Goal: Task Accomplishment & Management: Manage account settings

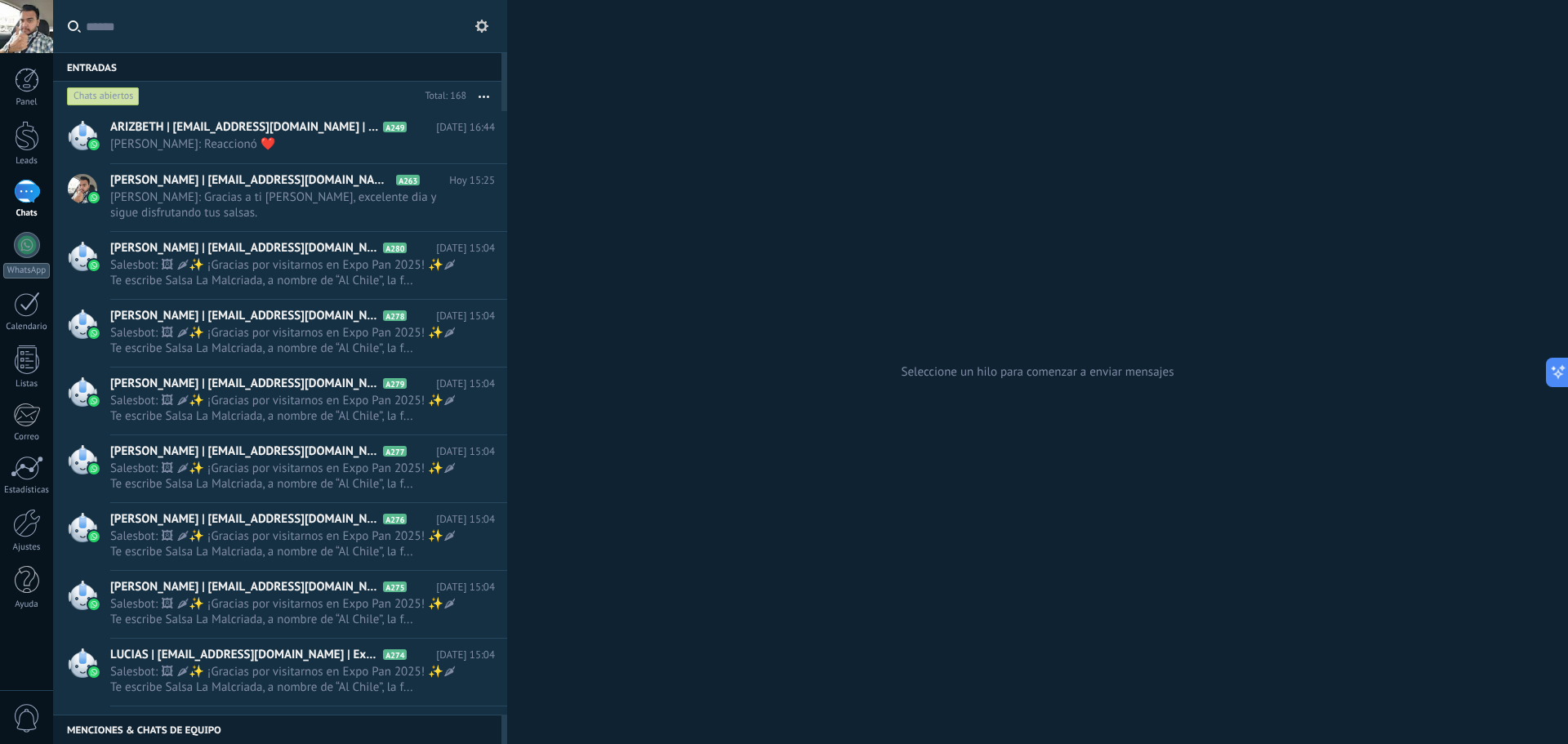
click at [324, 138] on span "[PERSON_NAME]: Reaccionó ❤️" at bounding box center [287, 144] width 354 height 16
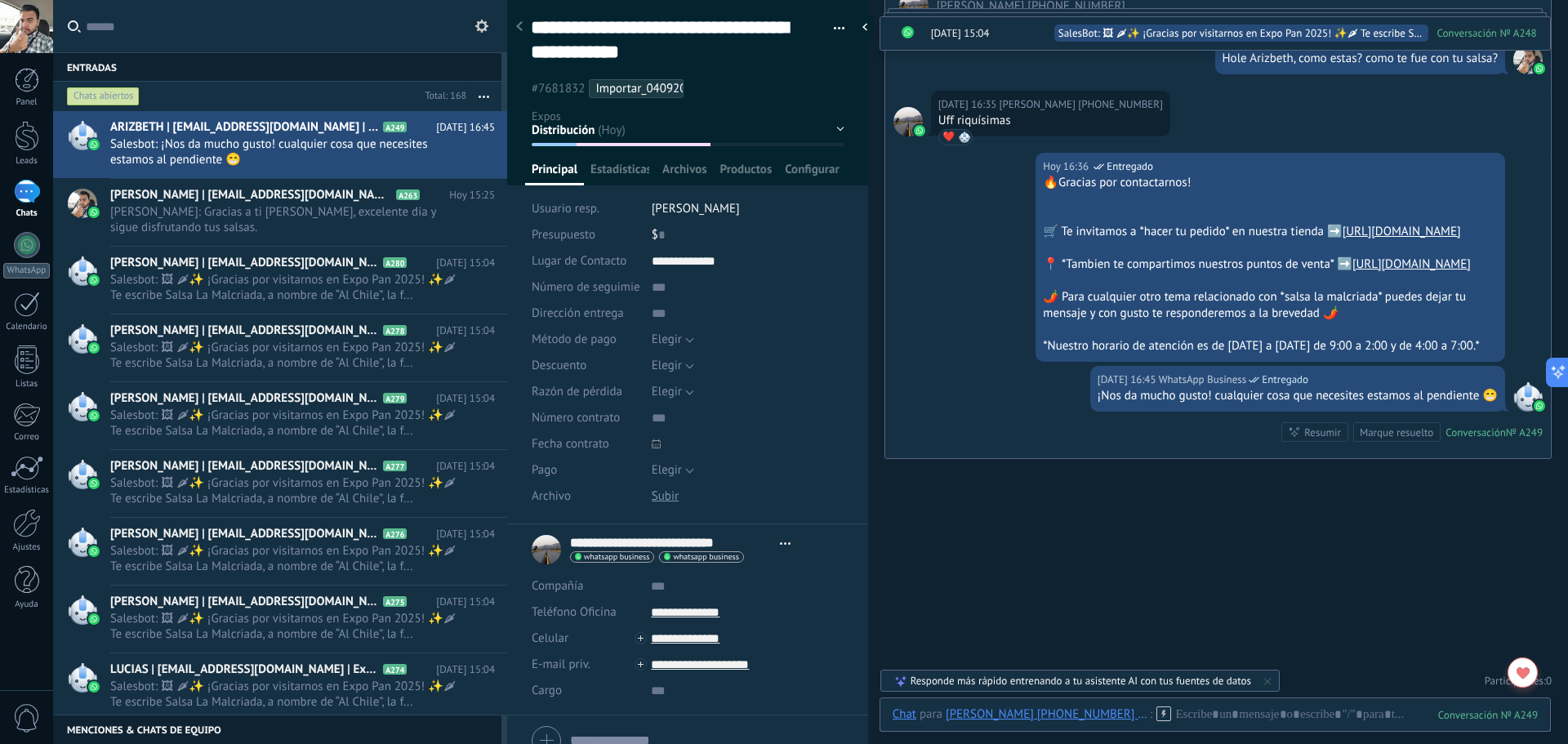
scroll to position [1507, 0]
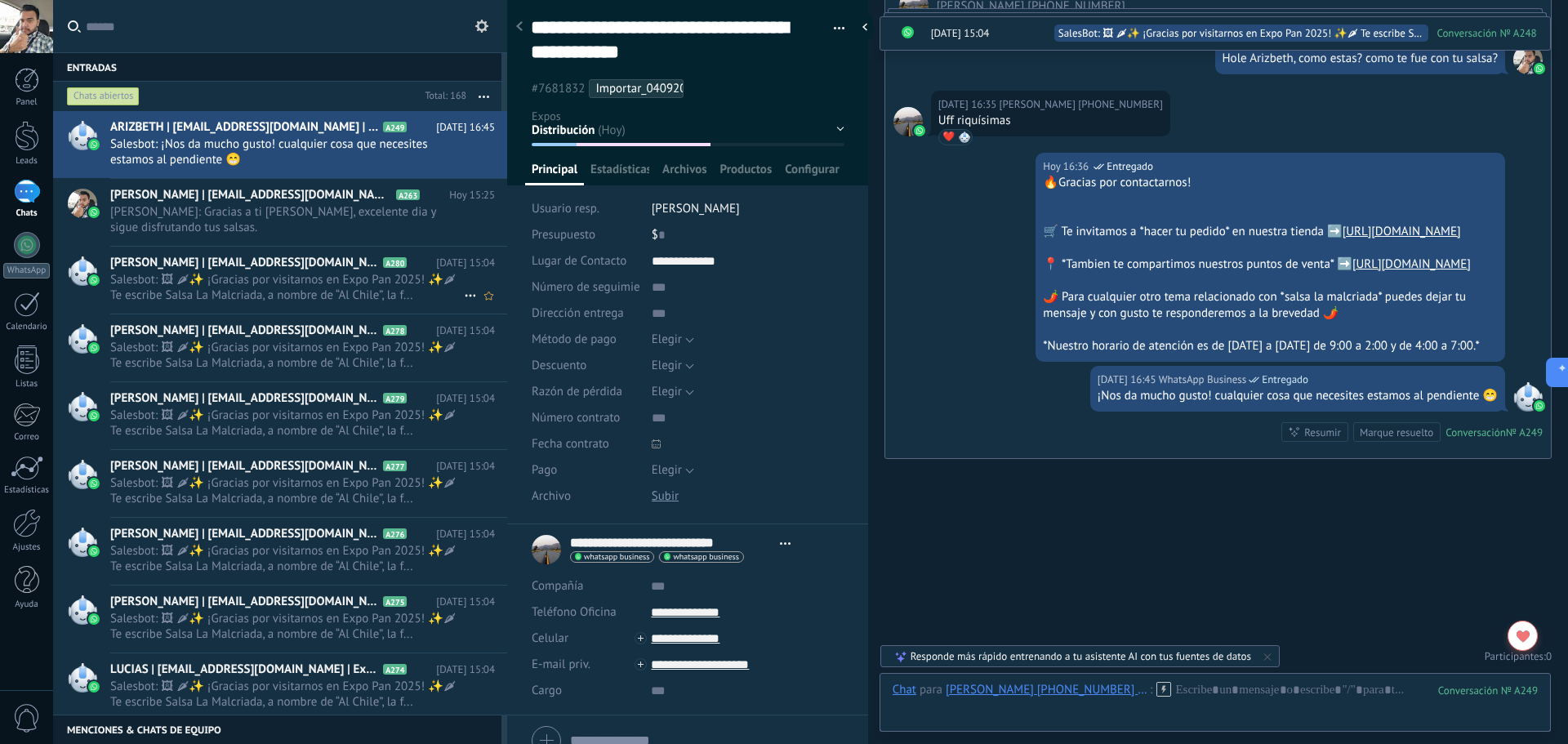
click at [339, 278] on span "Salesbot: 🖼 🌶✨ ¡Gracias por visitarnos en Expo Pan 2025! ✨🌶 Te escribe Salsa La…" at bounding box center [287, 288] width 354 height 31
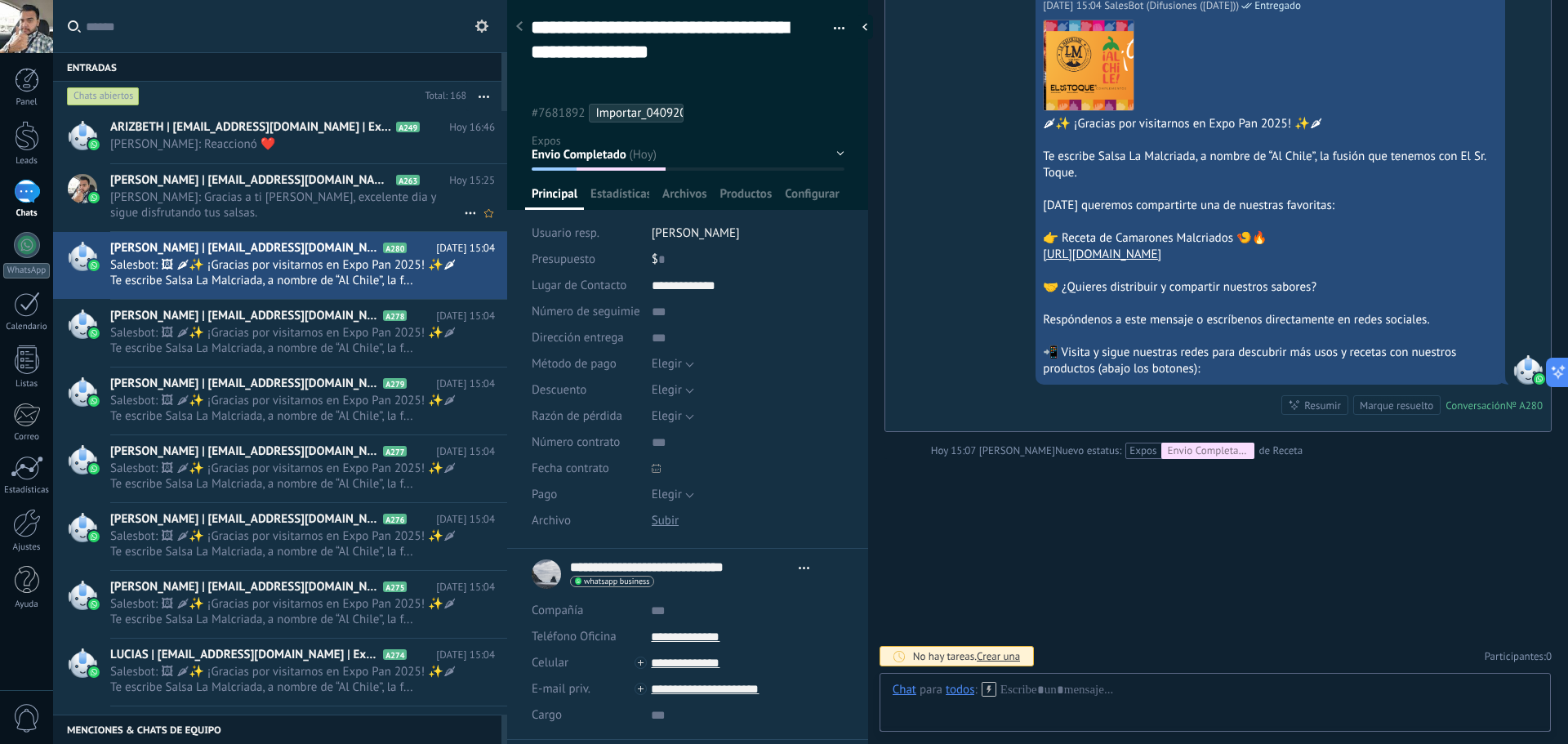
click at [280, 201] on span "[PERSON_NAME]: Gracias a ti [PERSON_NAME], excelente dia y sigue disfrutando tu…" at bounding box center [287, 205] width 354 height 31
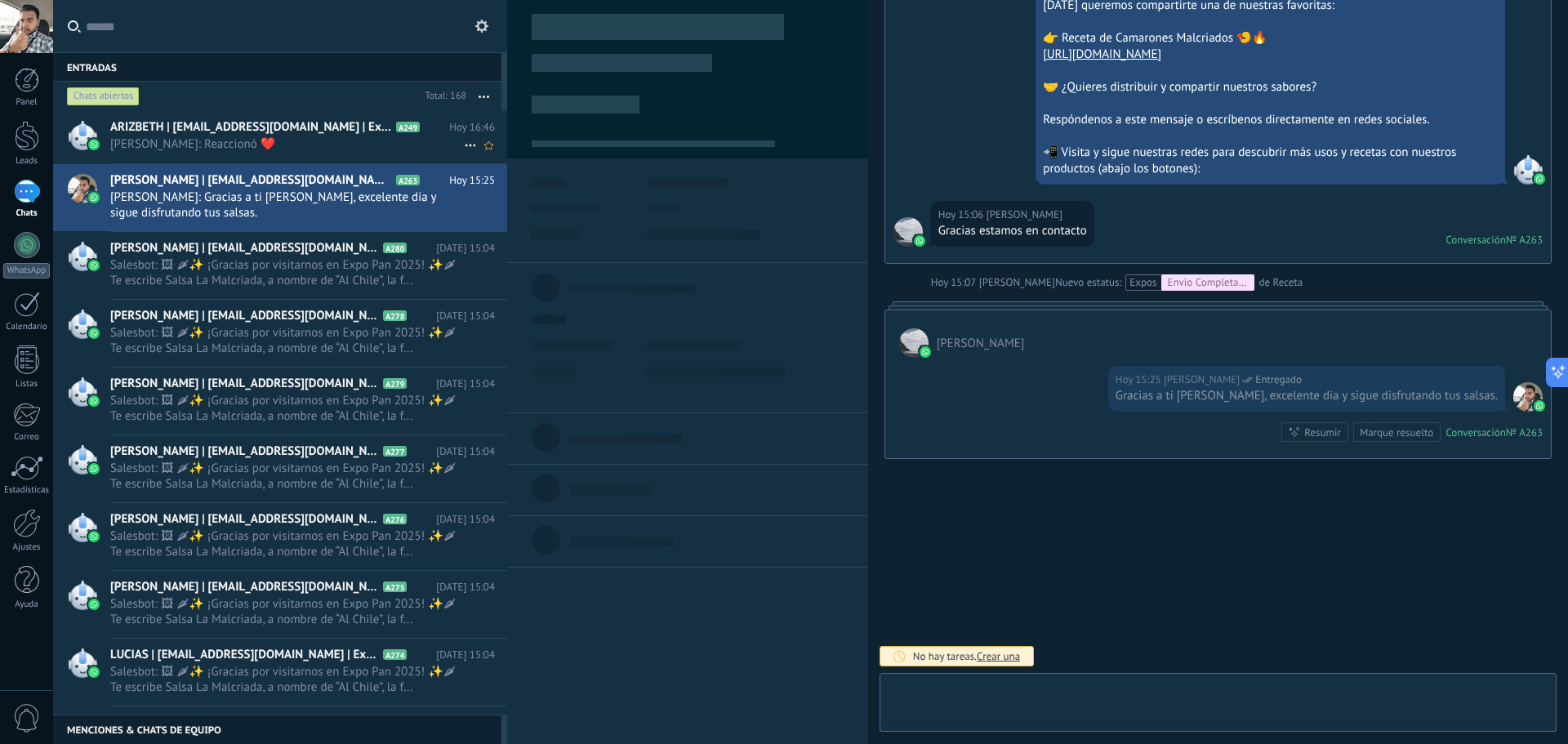
scroll to position [73, 0]
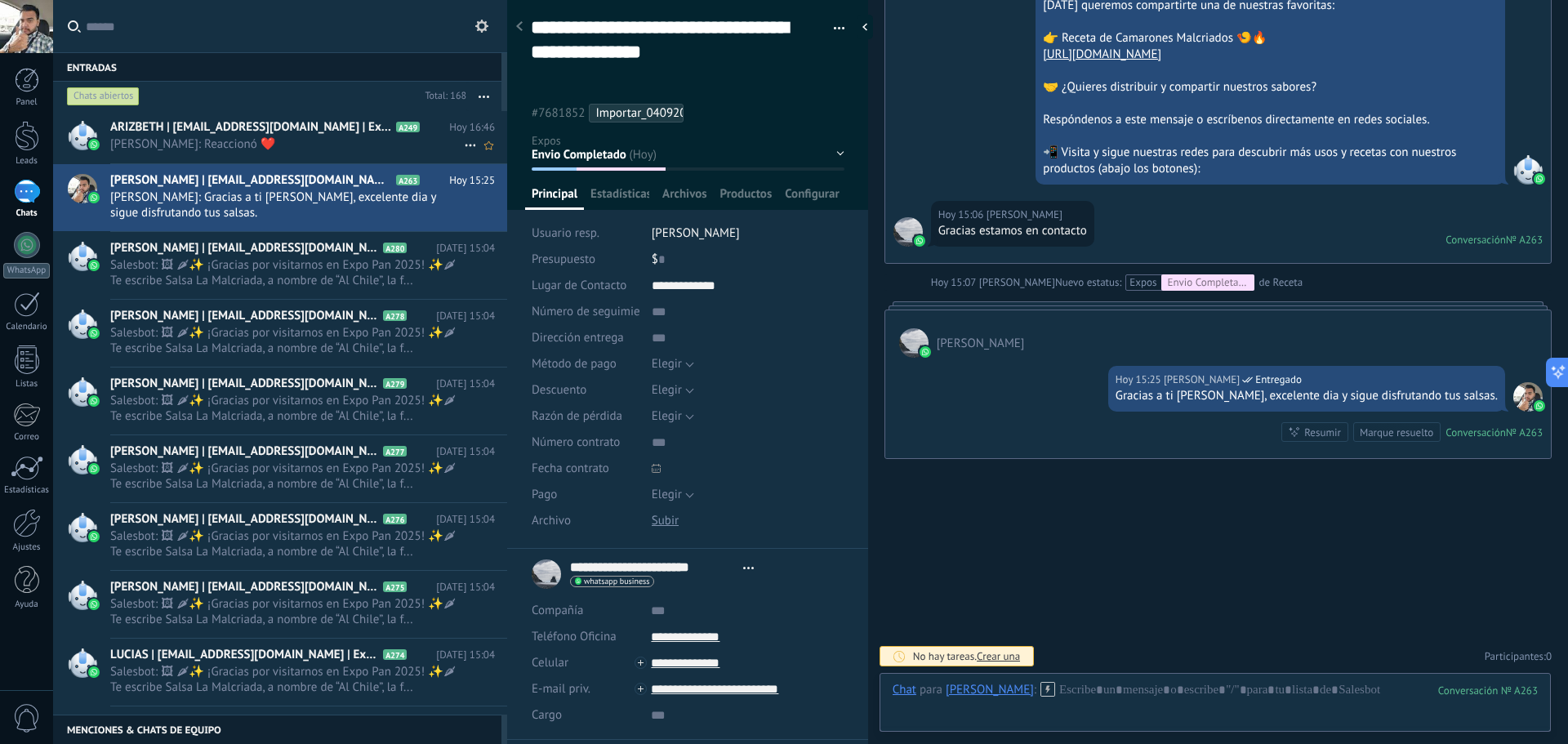
click at [324, 143] on span "[PERSON_NAME]: Reaccionó ❤️" at bounding box center [287, 144] width 354 height 16
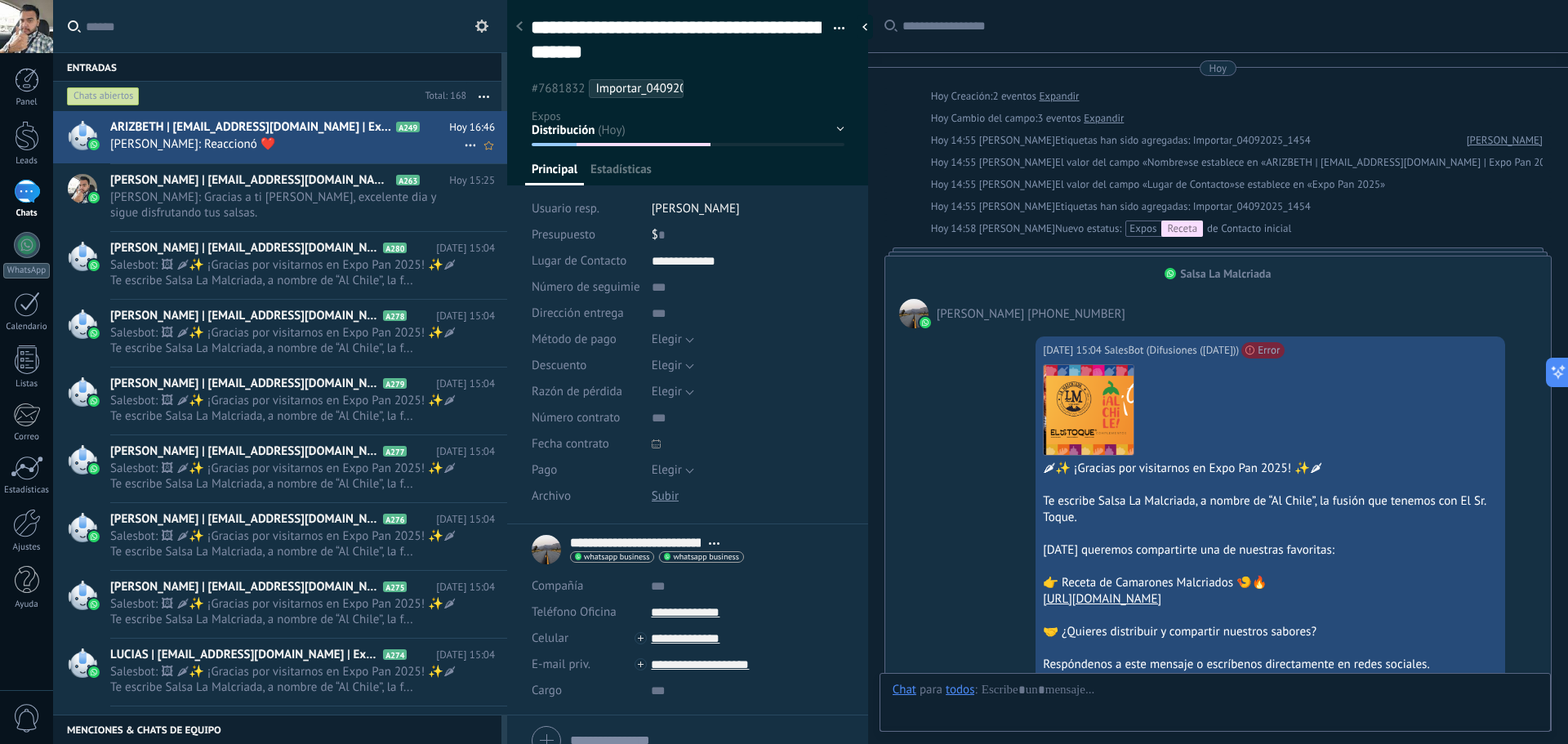
type textarea "**********"
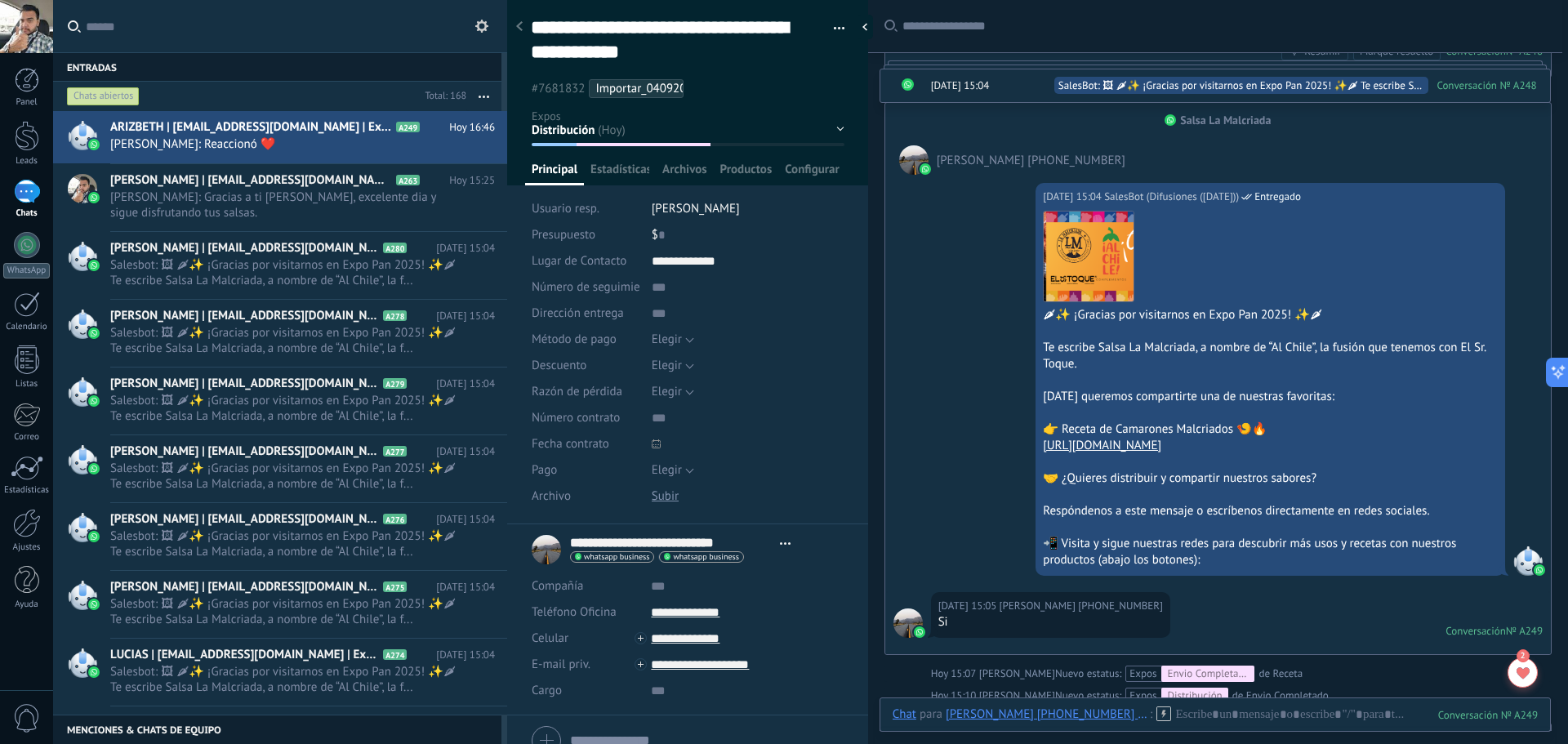
scroll to position [690, 0]
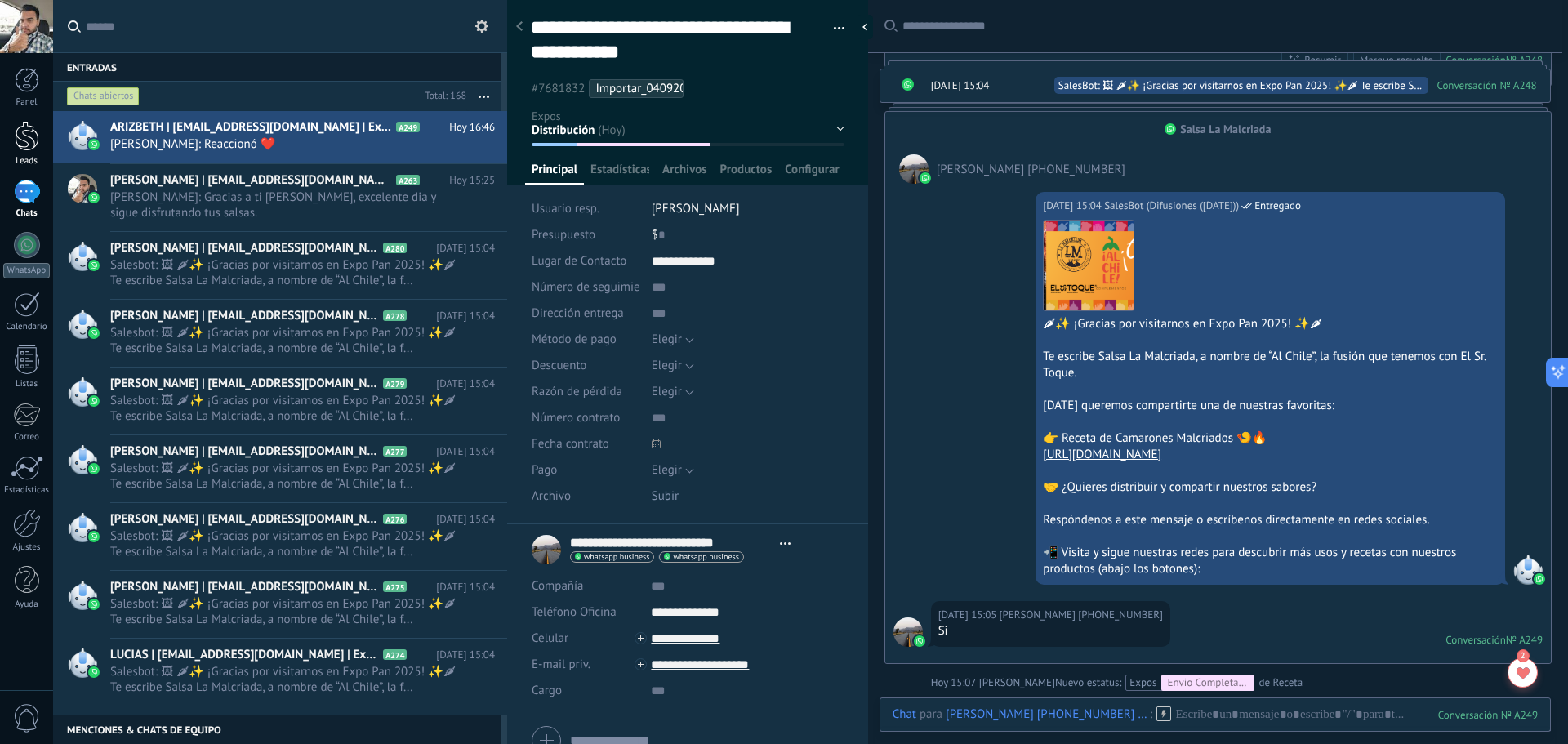
click at [29, 153] on link "Leads" at bounding box center [26, 144] width 53 height 45
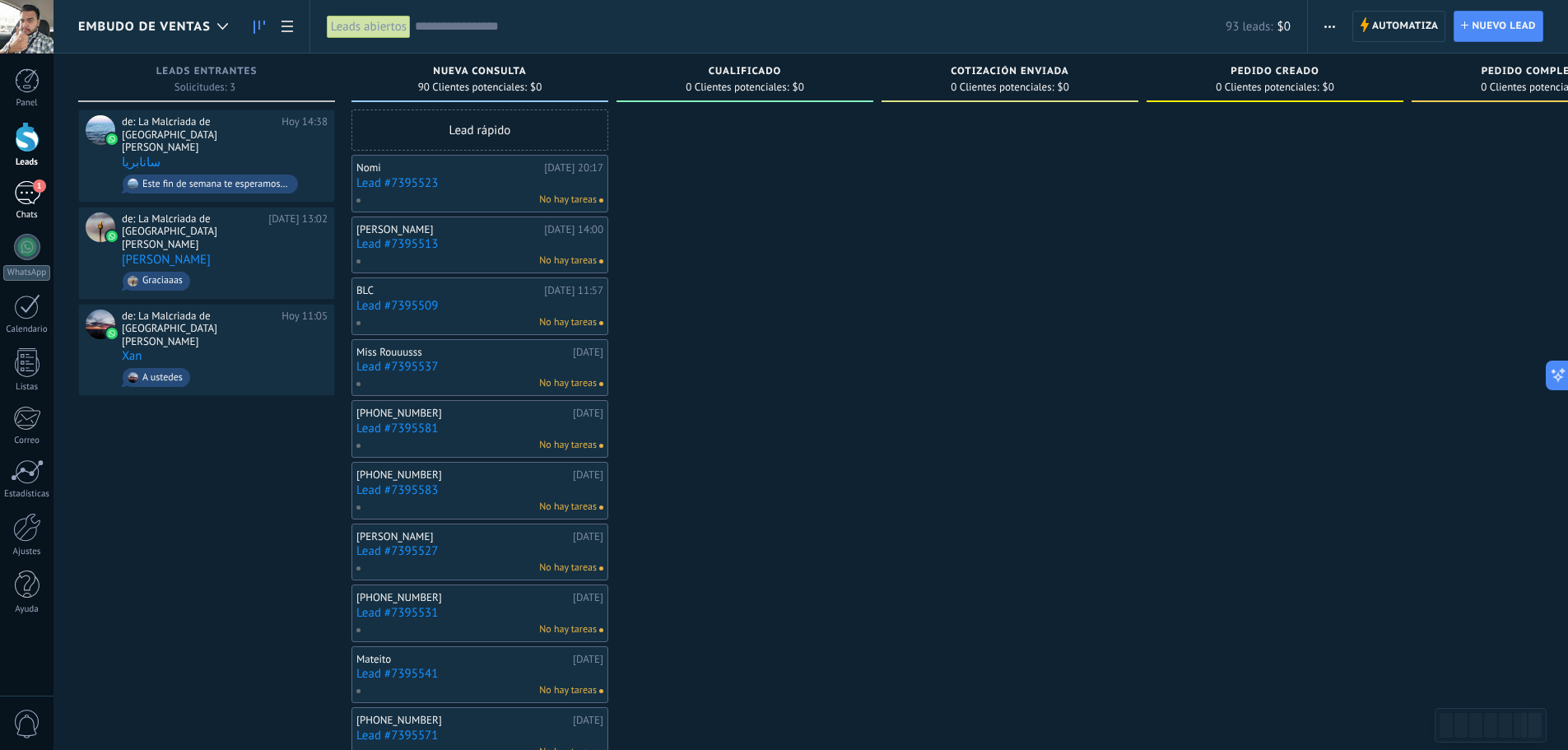
click at [39, 186] on span "1" at bounding box center [39, 186] width 13 height 13
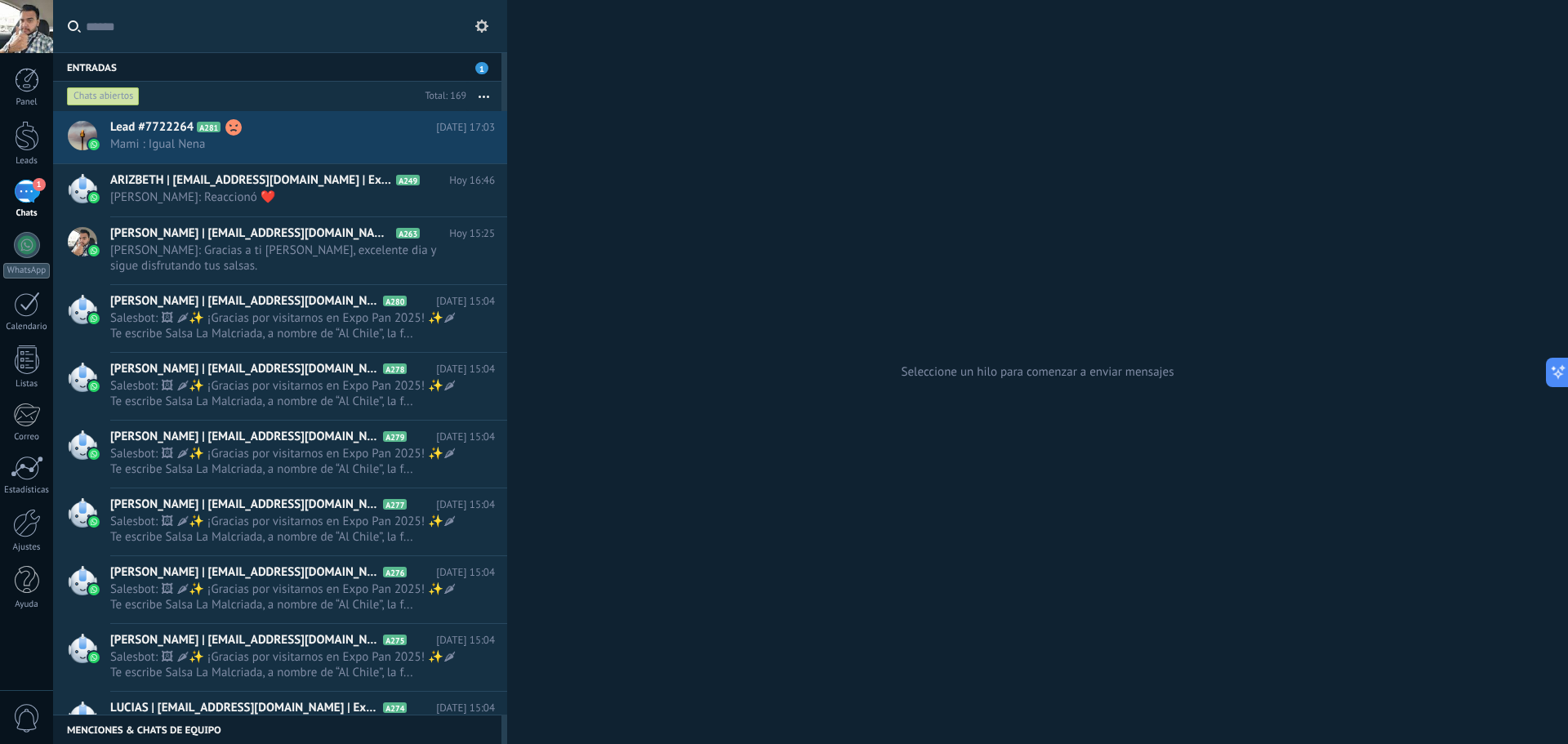
click at [27, 195] on div "1" at bounding box center [27, 191] width 26 height 24
